Goal: Check status: Check status

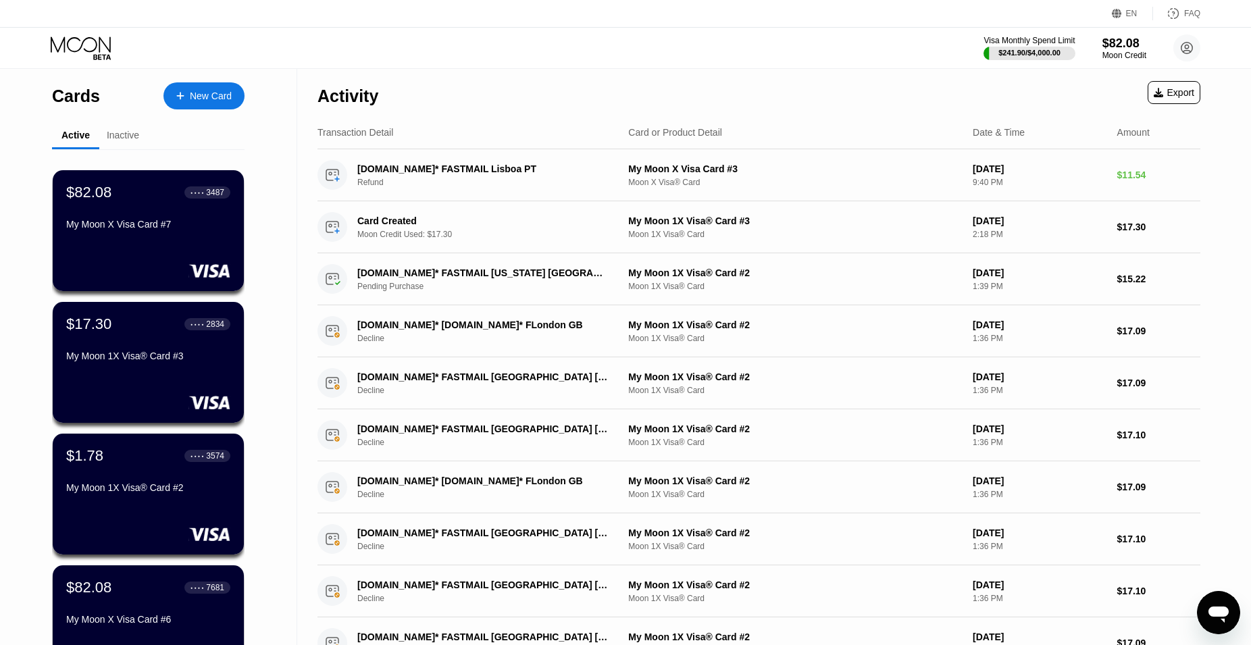
click at [435, 25] on div "EN Language Select an item Save FAQ" at bounding box center [625, 14] width 1251 height 28
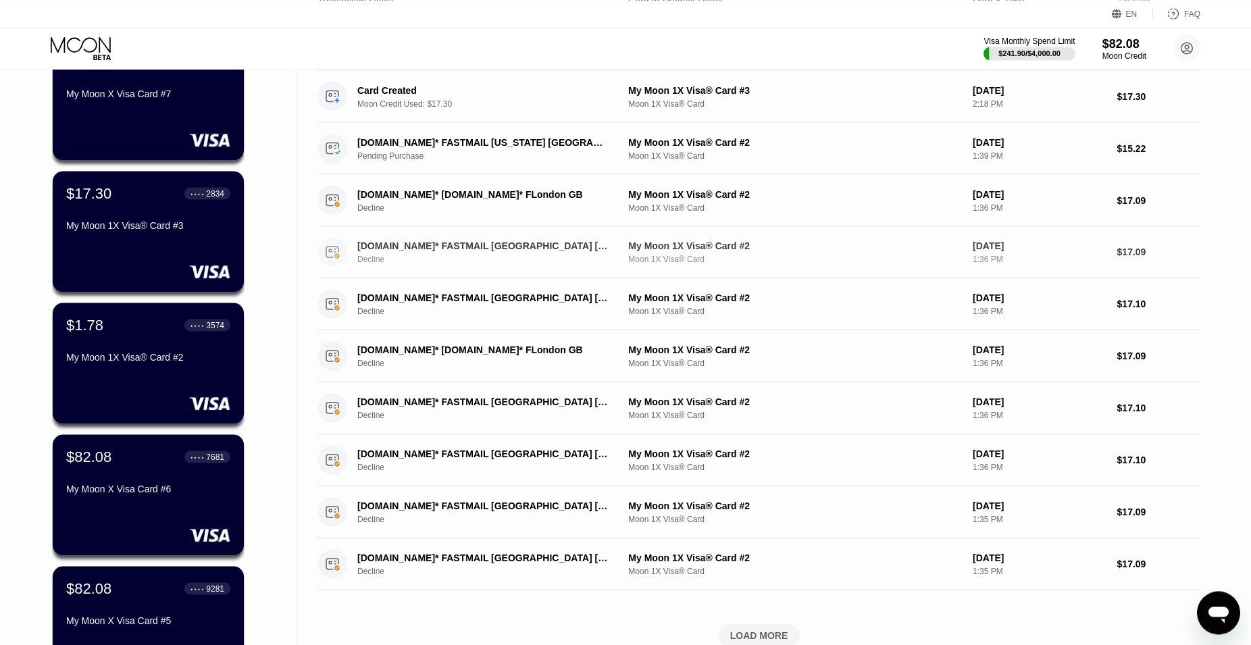
scroll to position [138, 0]
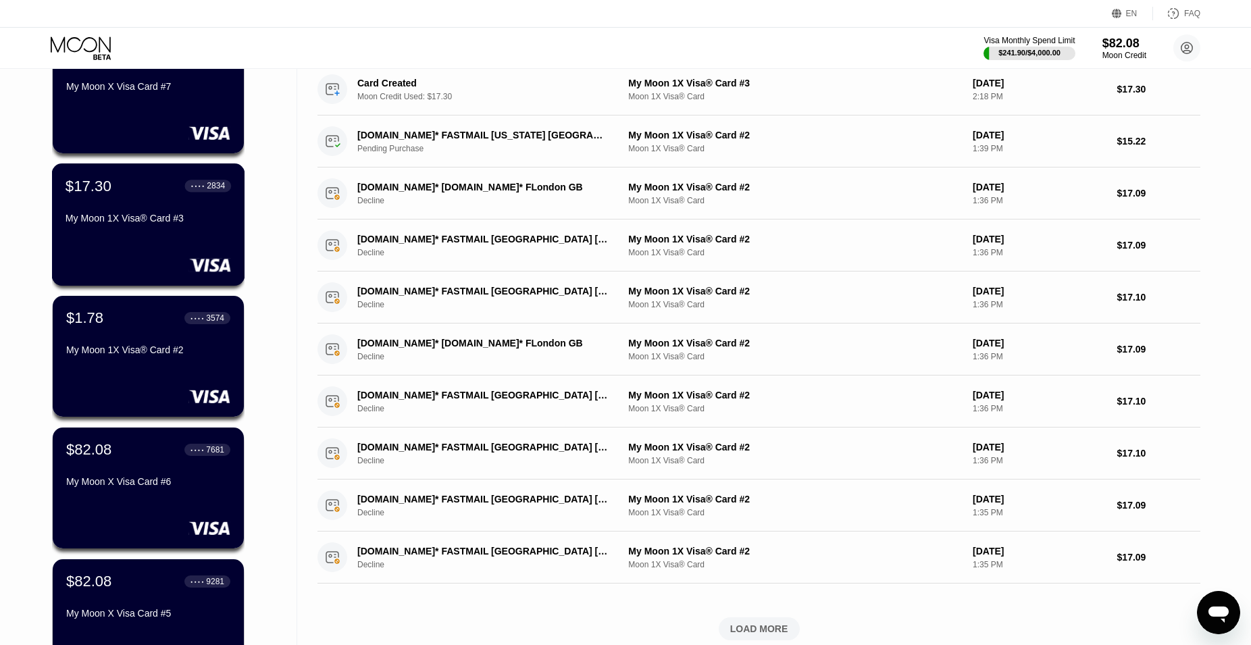
click at [149, 221] on div "My Moon 1X Visa® Card #3" at bounding box center [149, 218] width 166 height 11
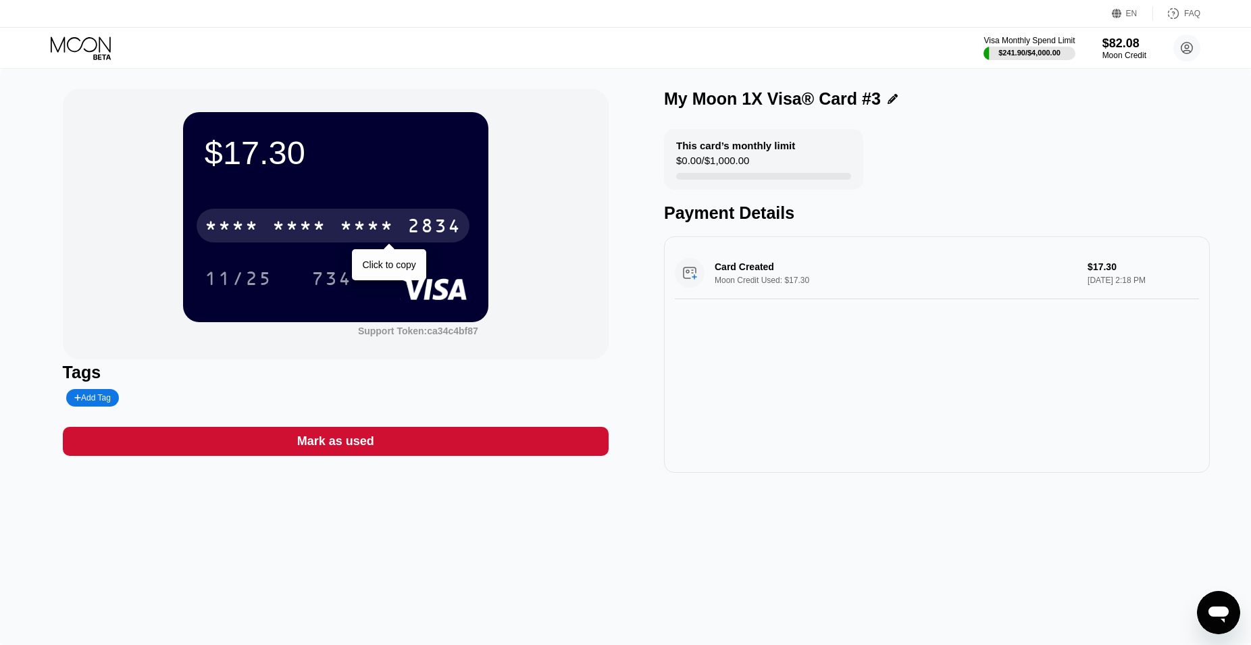
drag, startPoint x: 268, startPoint y: 232, endPoint x: 390, endPoint y: 311, distance: 145.0
click at [269, 231] on div "* * * * * * * * * * * * 2834" at bounding box center [333, 226] width 273 height 34
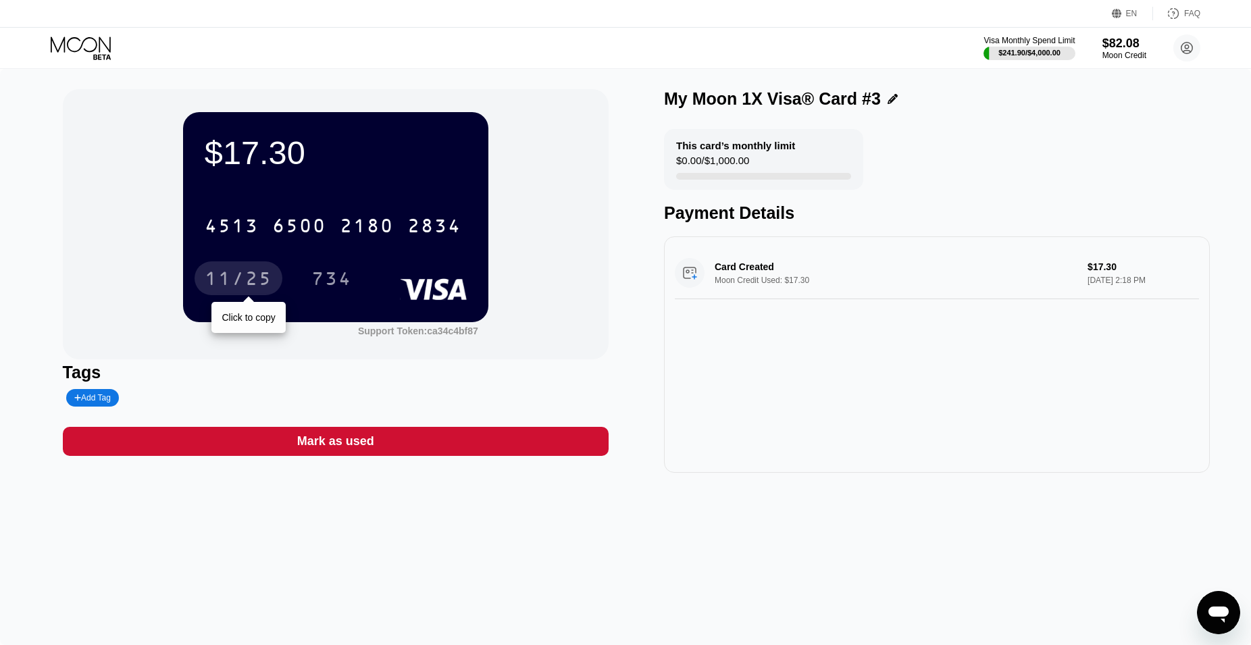
click at [220, 270] on div "11/25" at bounding box center [239, 278] width 88 height 34
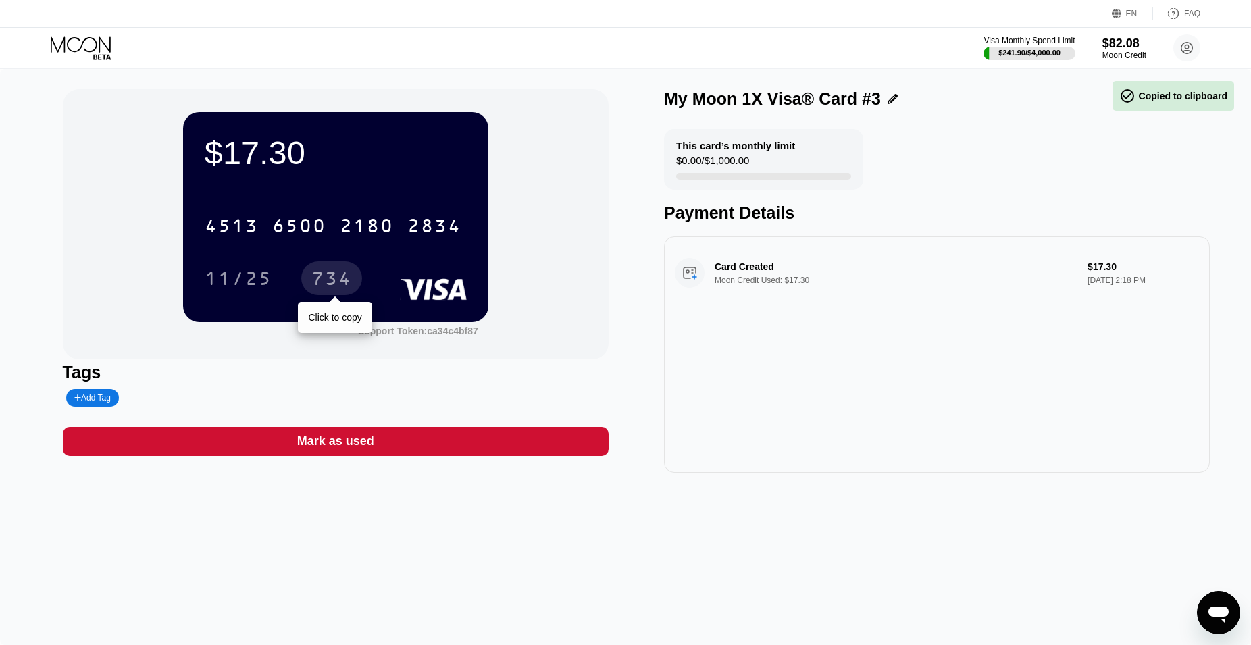
click at [328, 281] on div "734" at bounding box center [331, 281] width 41 height 22
click at [91, 43] on icon at bounding box center [82, 48] width 63 height 24
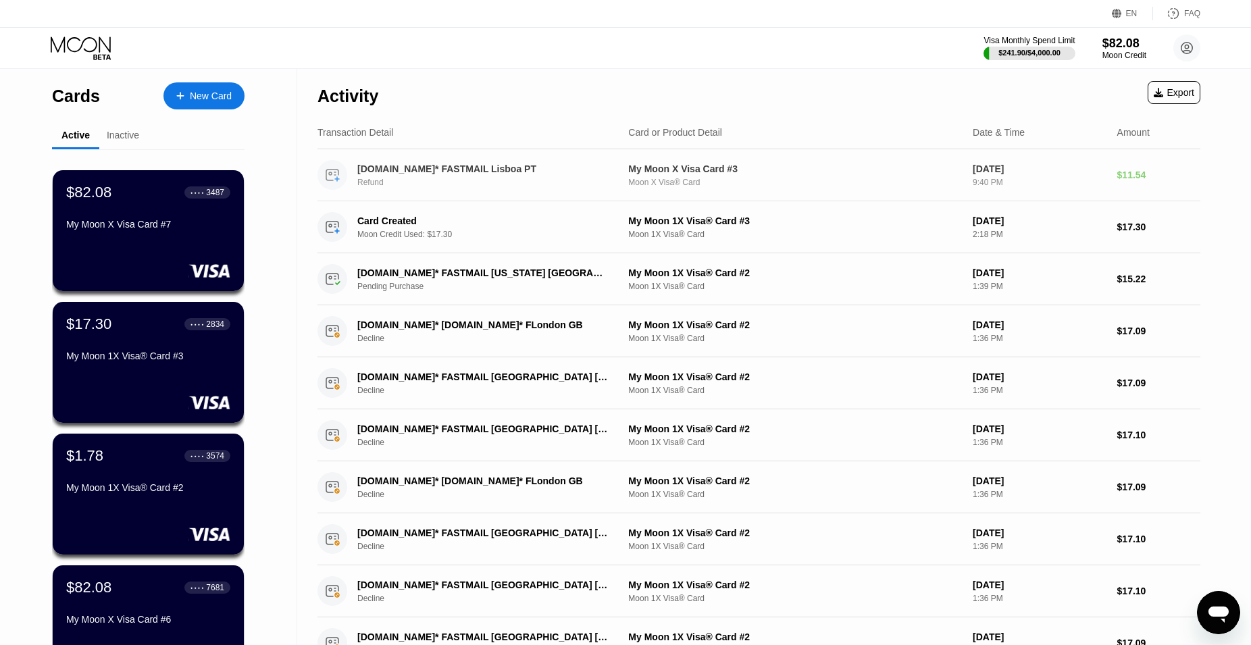
click at [447, 166] on div "[DOMAIN_NAME]* FASTMAIL Lisboa PT" at bounding box center [482, 168] width 251 height 11
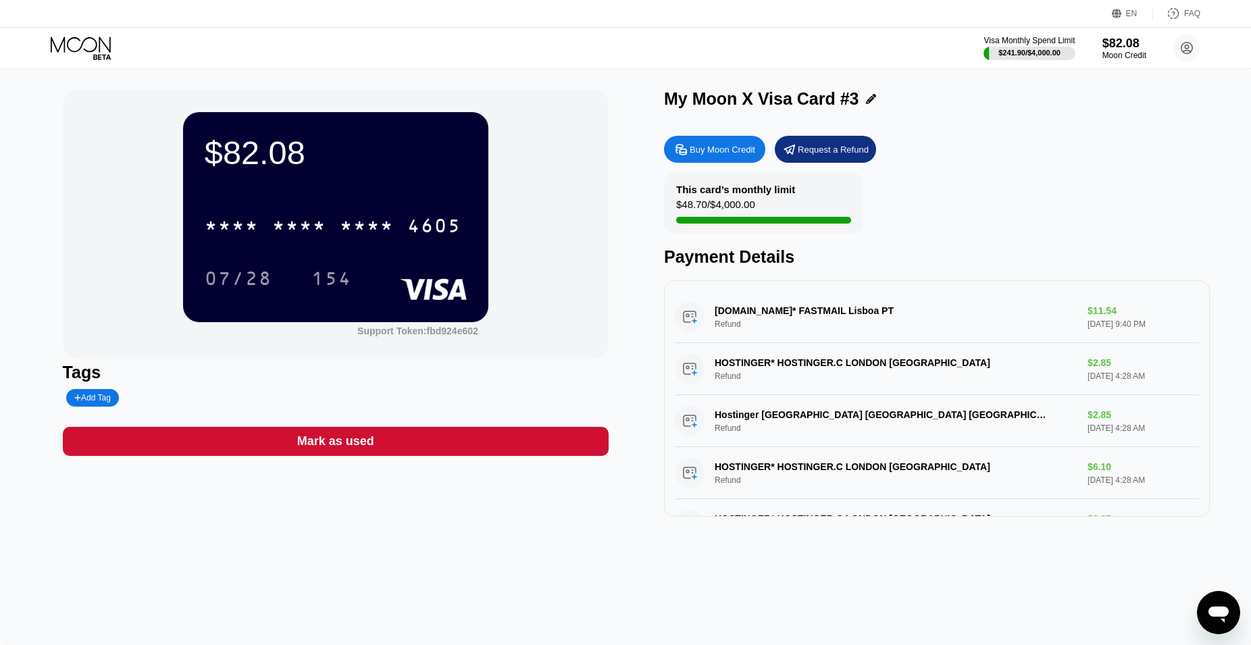
click at [713, 303] on div "[DOMAIN_NAME]* FASTMAIL Lisboa PT Refund $11.54 [DATE] 9:40 PM" at bounding box center [937, 317] width 524 height 52
drag, startPoint x: 719, startPoint y: 324, endPoint x: 747, endPoint y: 342, distance: 33.4
click at [747, 342] on div "[DOMAIN_NAME]* FASTMAIL Lisboa PT Refund $11.54 [DATE] 9:40 PM" at bounding box center [937, 317] width 524 height 52
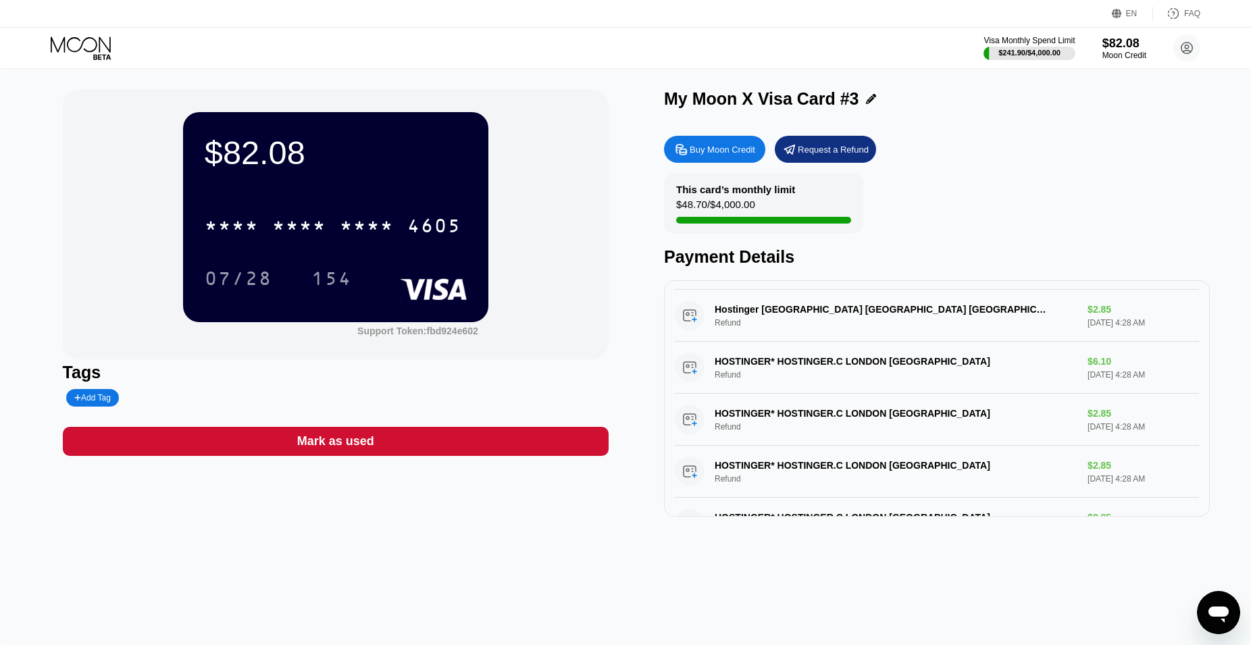
scroll to position [138, 0]
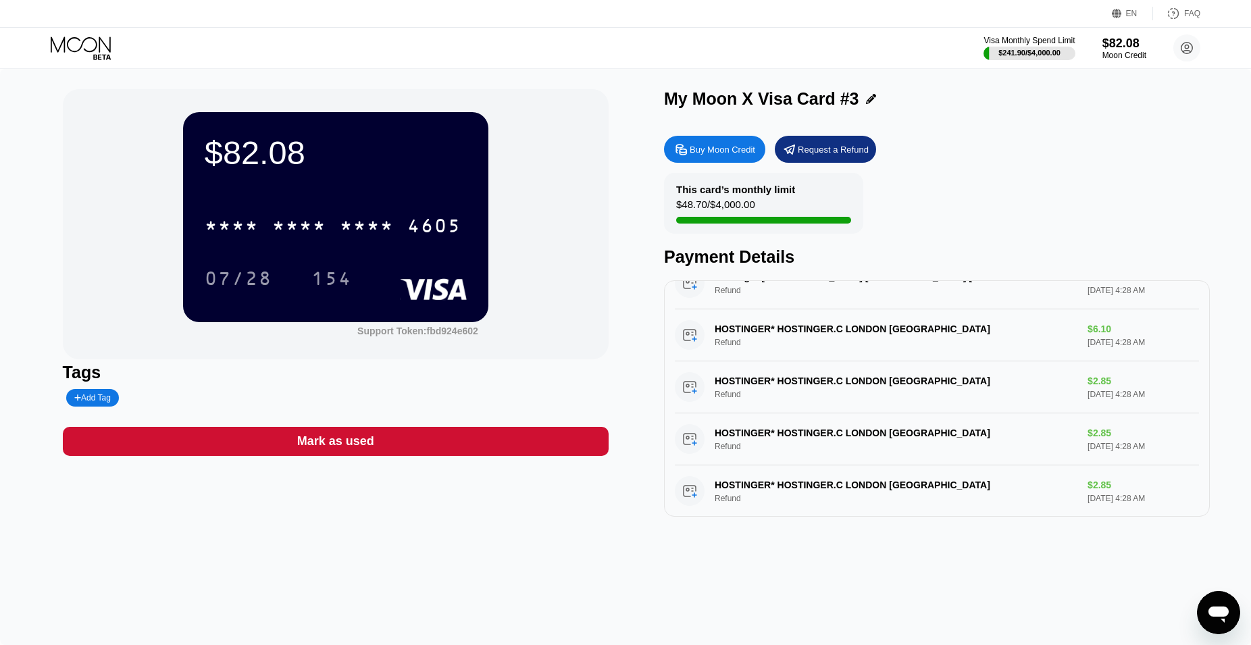
click at [401, 559] on div "$82.08 * * * * * * * * * * * * 4605 07/28 154 Support Token: fbd924e602 Tags Ad…" at bounding box center [625, 357] width 1251 height 576
click at [94, 46] on icon at bounding box center [82, 48] width 63 height 24
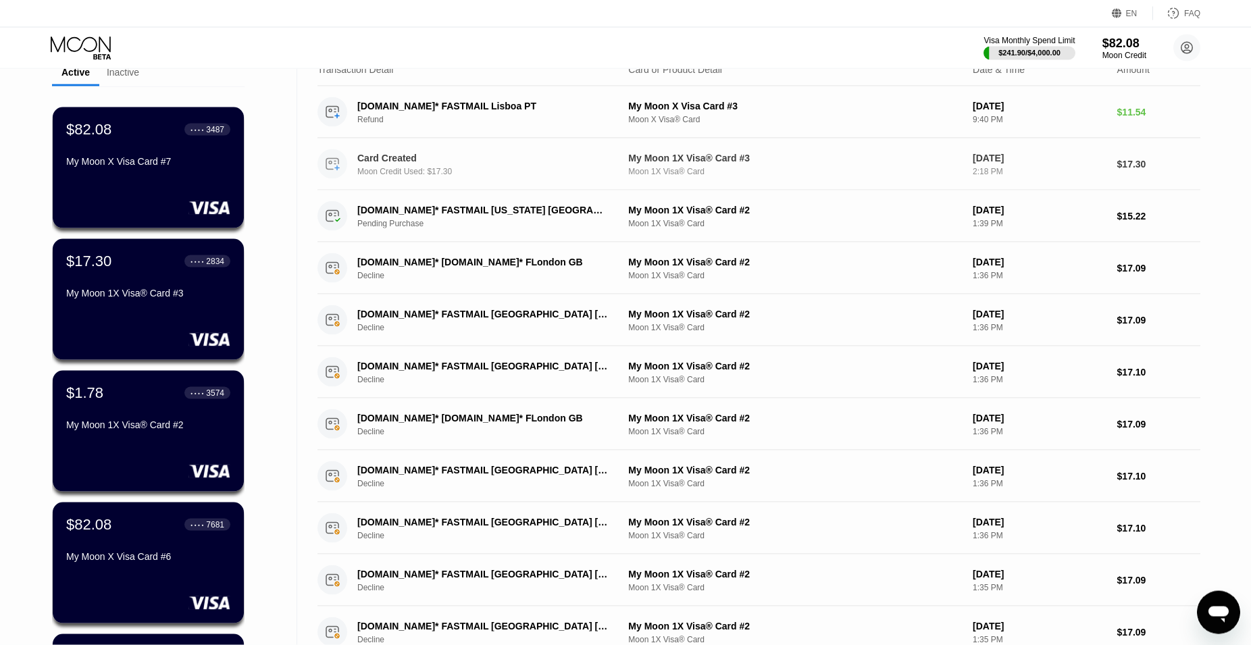
scroll to position [345, 0]
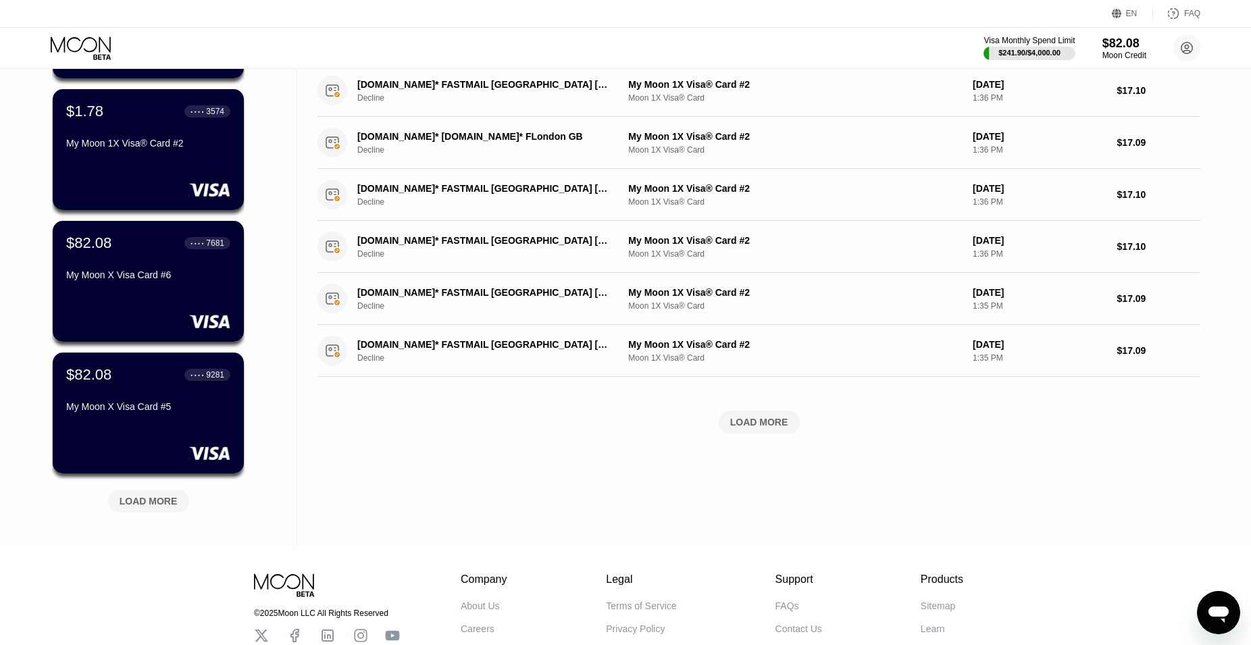
click at [769, 428] on div "LOAD MORE" at bounding box center [759, 422] width 58 height 12
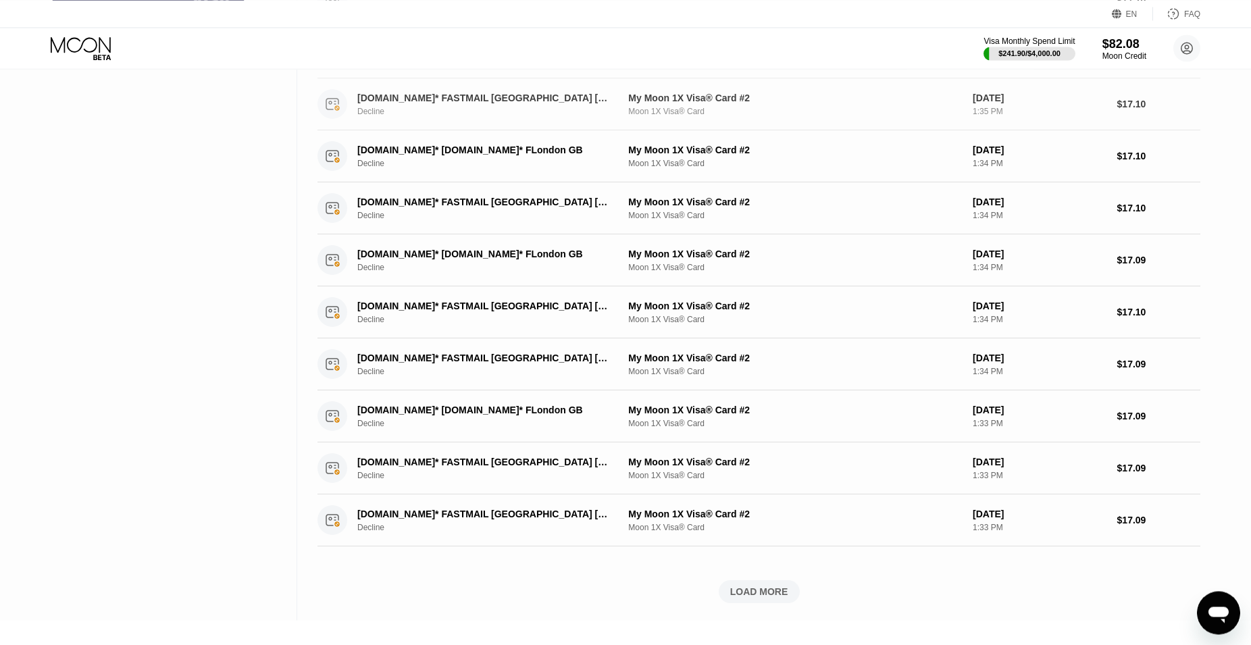
scroll to position [965, 0]
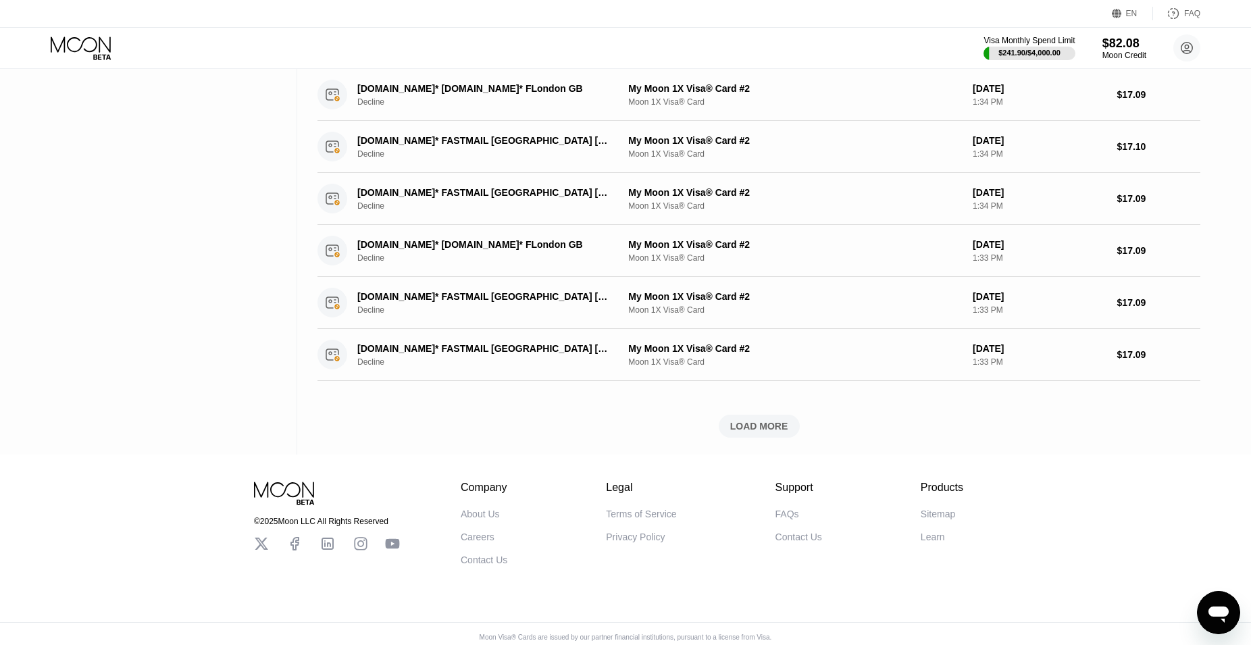
click at [761, 432] on div "LOAD MORE" at bounding box center [759, 426] width 58 height 12
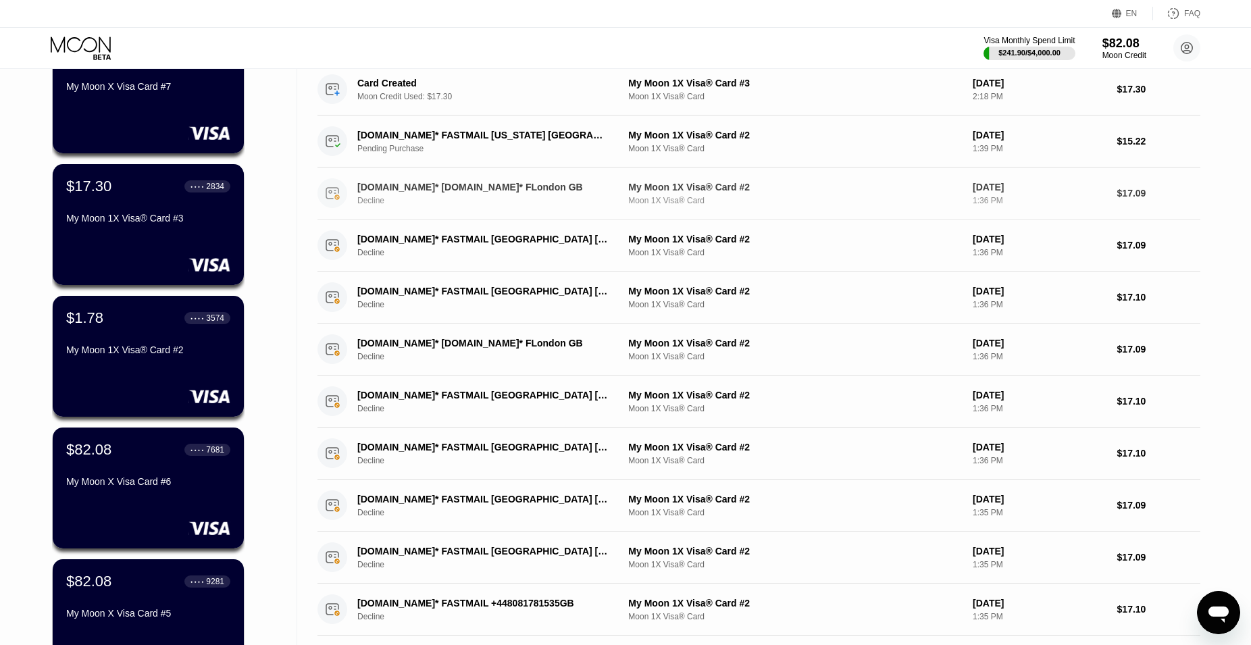
scroll to position [0, 0]
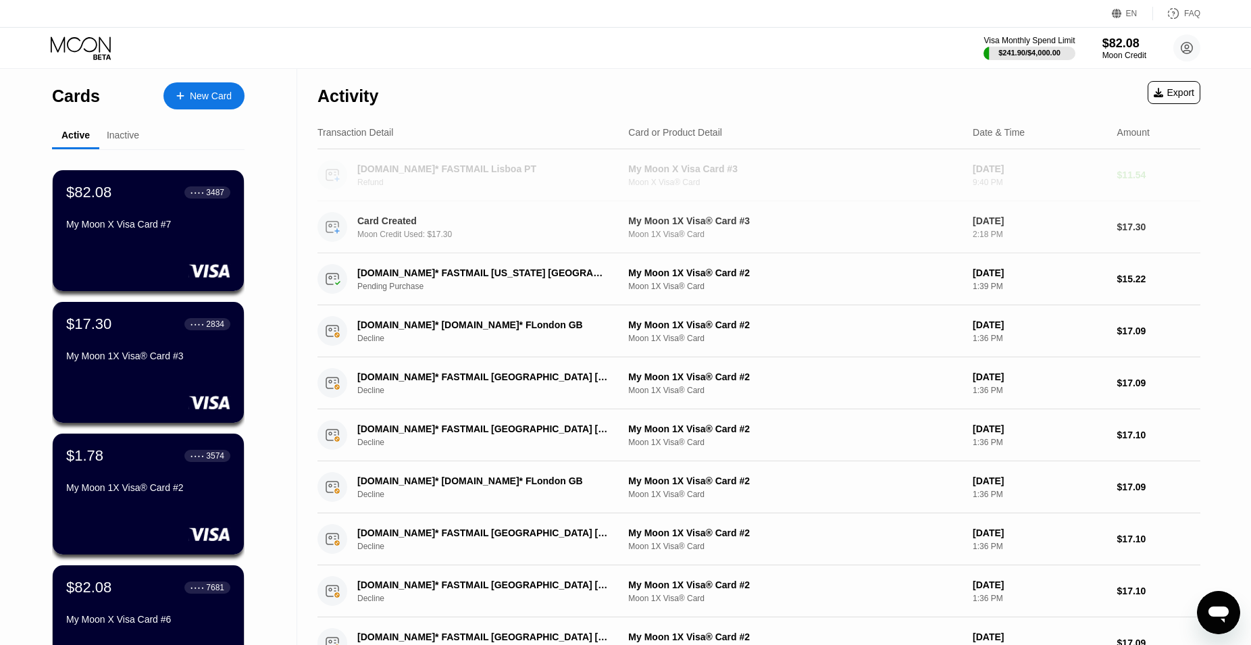
drag, startPoint x: 490, startPoint y: 176, endPoint x: 453, endPoint y: 220, distance: 57.5
